Goal: Check status: Check status

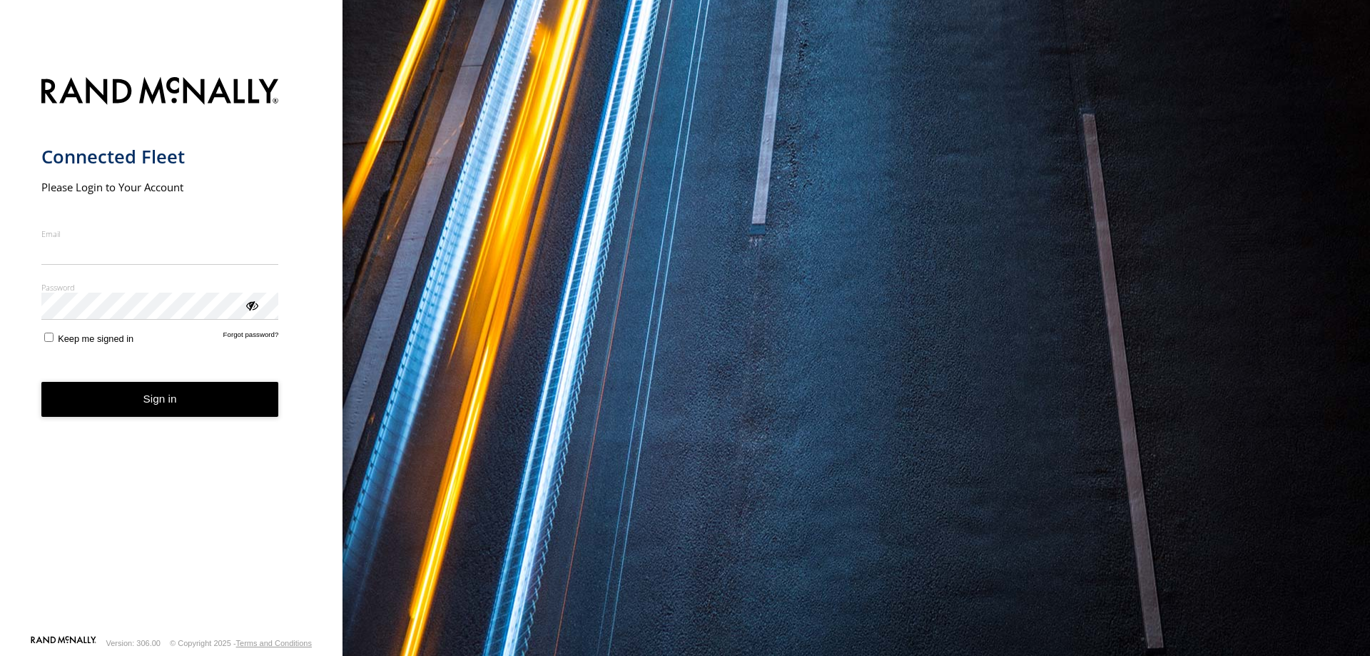
type input "**********"
click at [101, 412] on button "Sign in" at bounding box center [160, 399] width 238 height 35
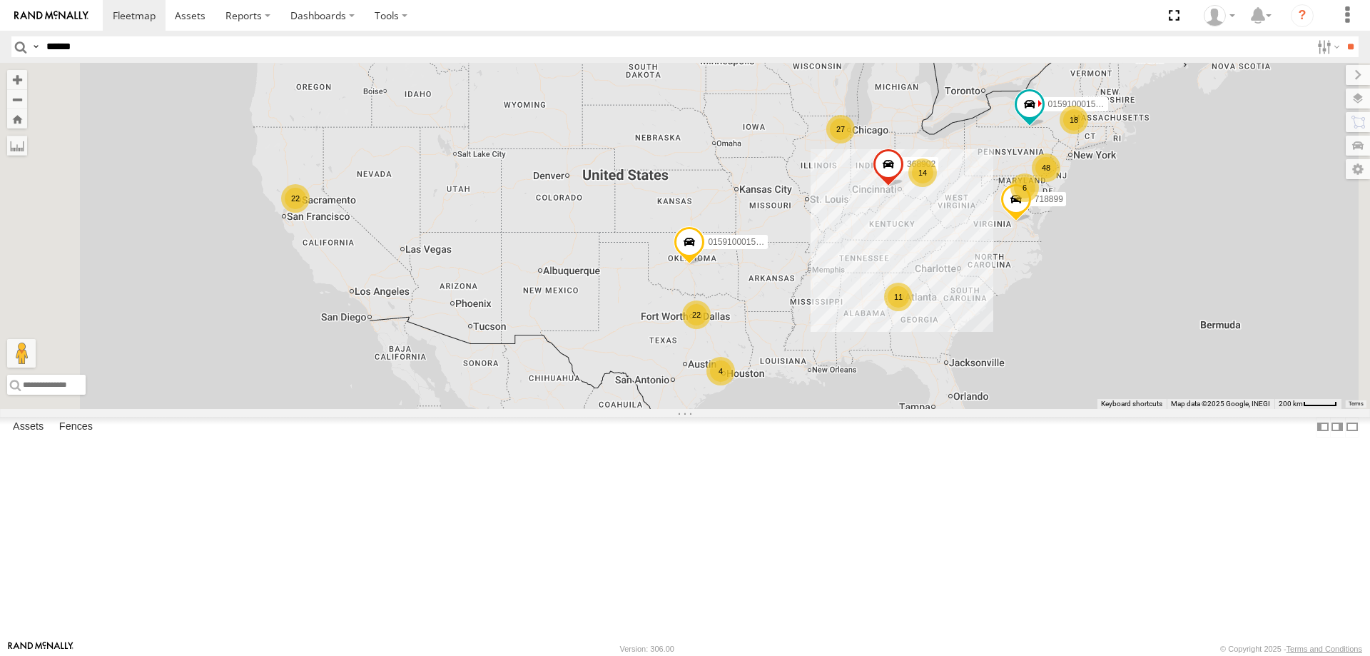
type input "******"
click at [1342, 36] on input "**" at bounding box center [1350, 46] width 16 height 21
